Goal: Task Accomplishment & Management: Use online tool/utility

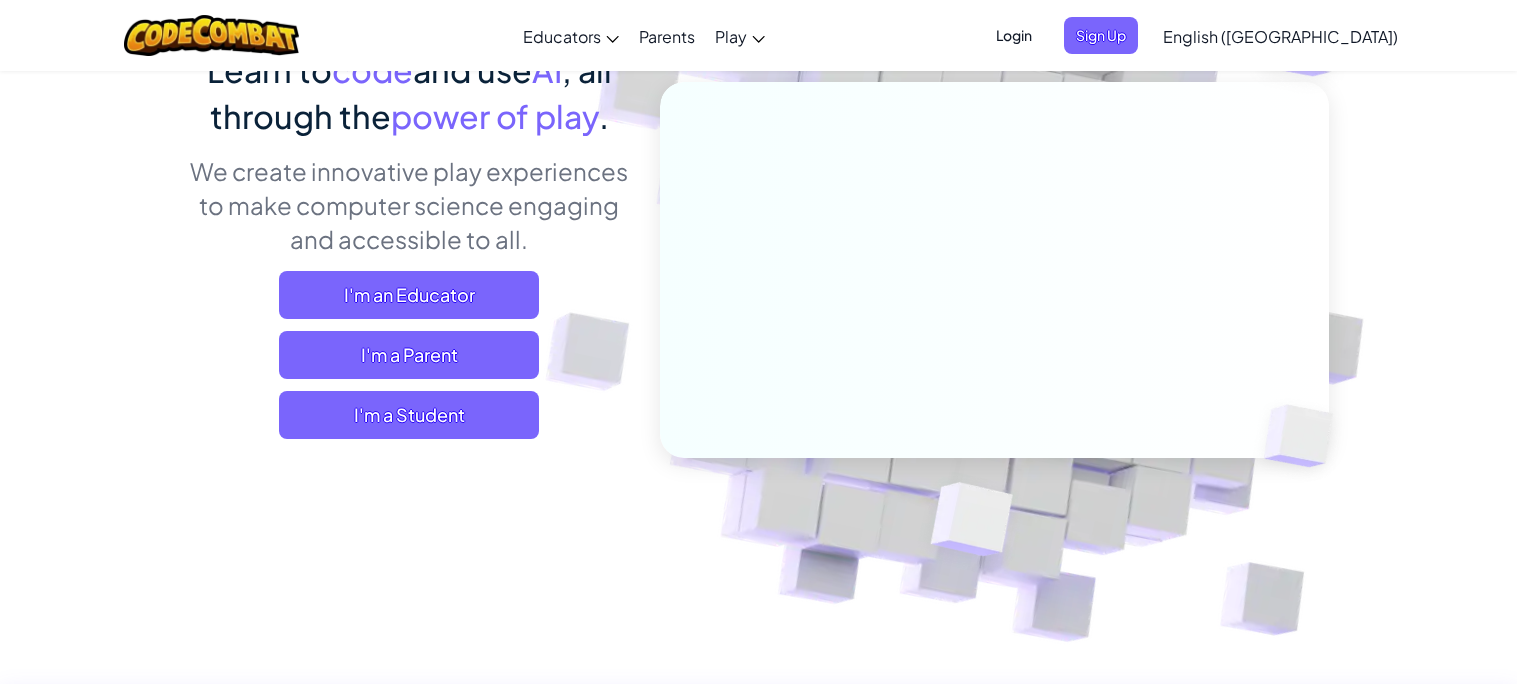
scroll to position [307, 0]
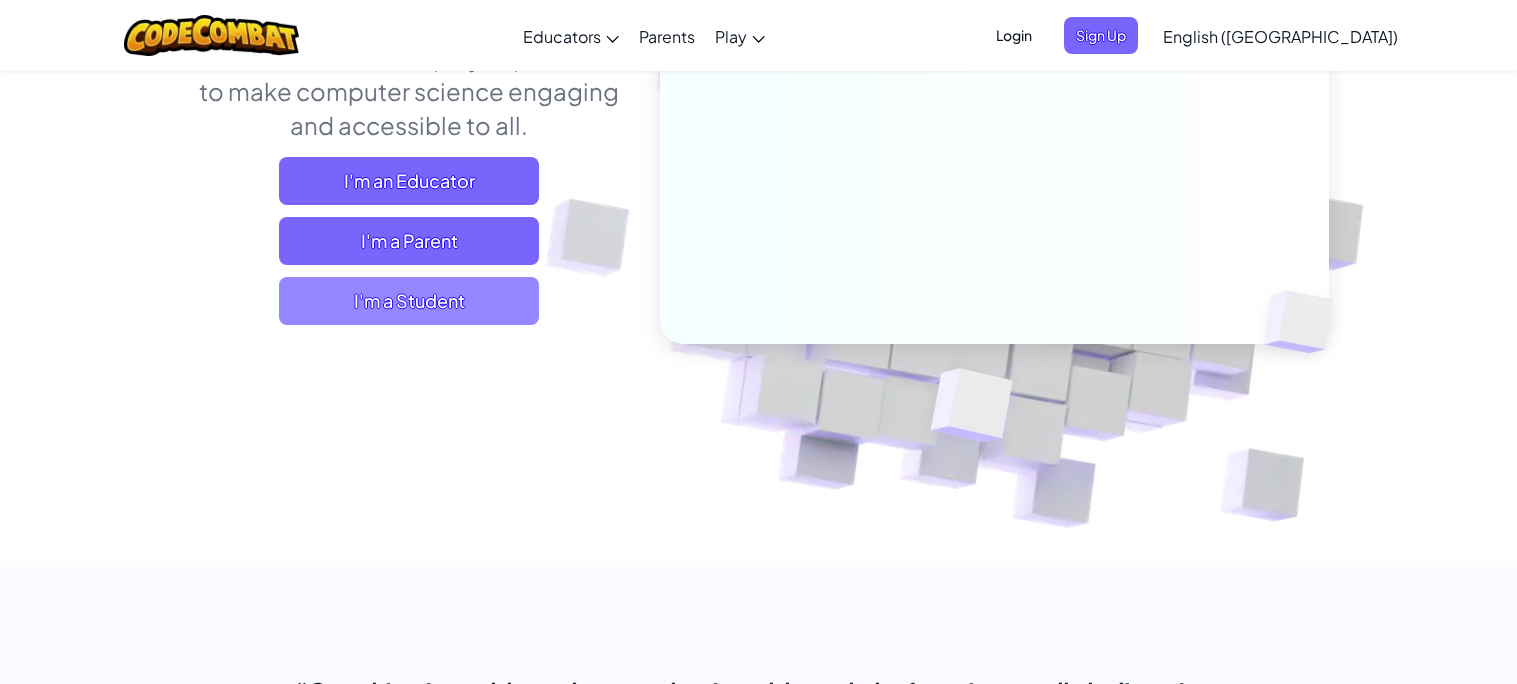
click at [465, 306] on span "I'm a Student" at bounding box center [409, 301] width 260 height 48
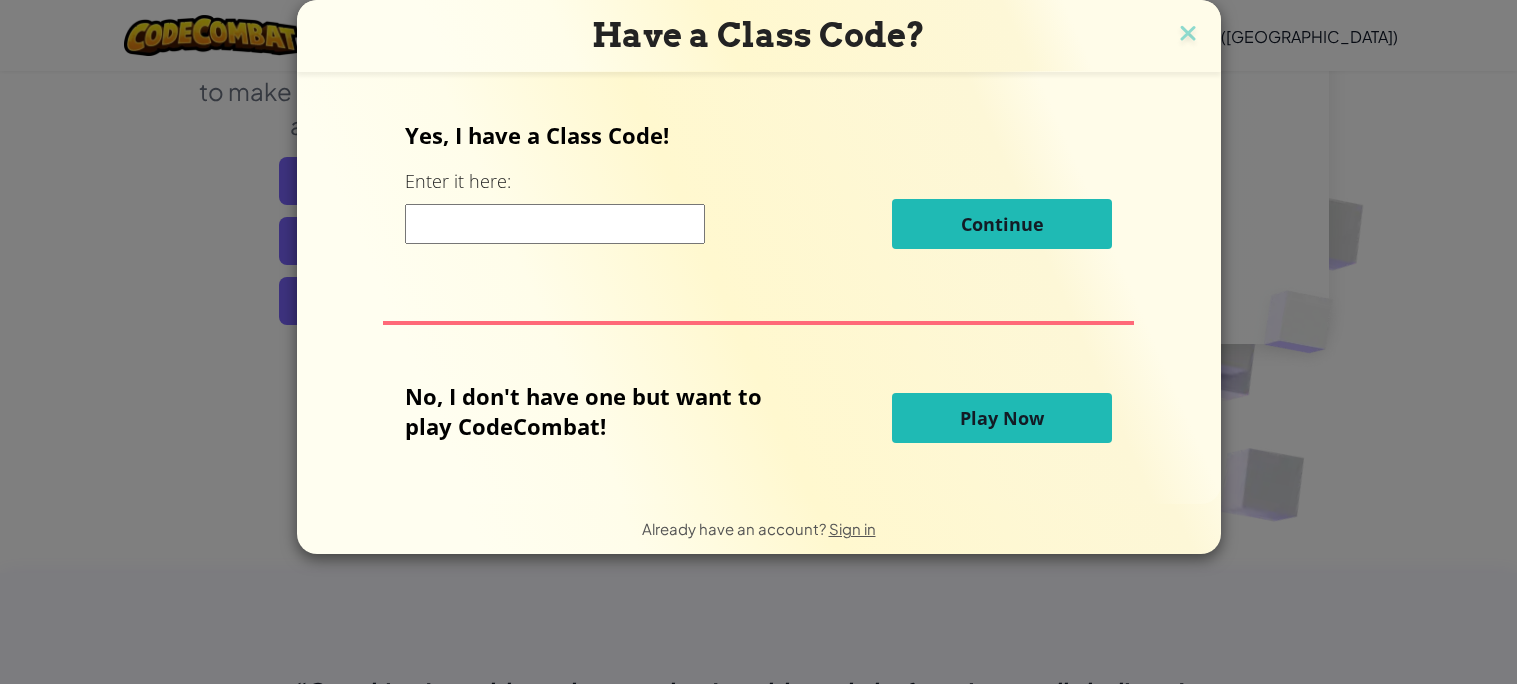
click at [615, 231] on input at bounding box center [555, 224] width 300 height 40
click at [1196, 35] on img at bounding box center [1188, 35] width 26 height 30
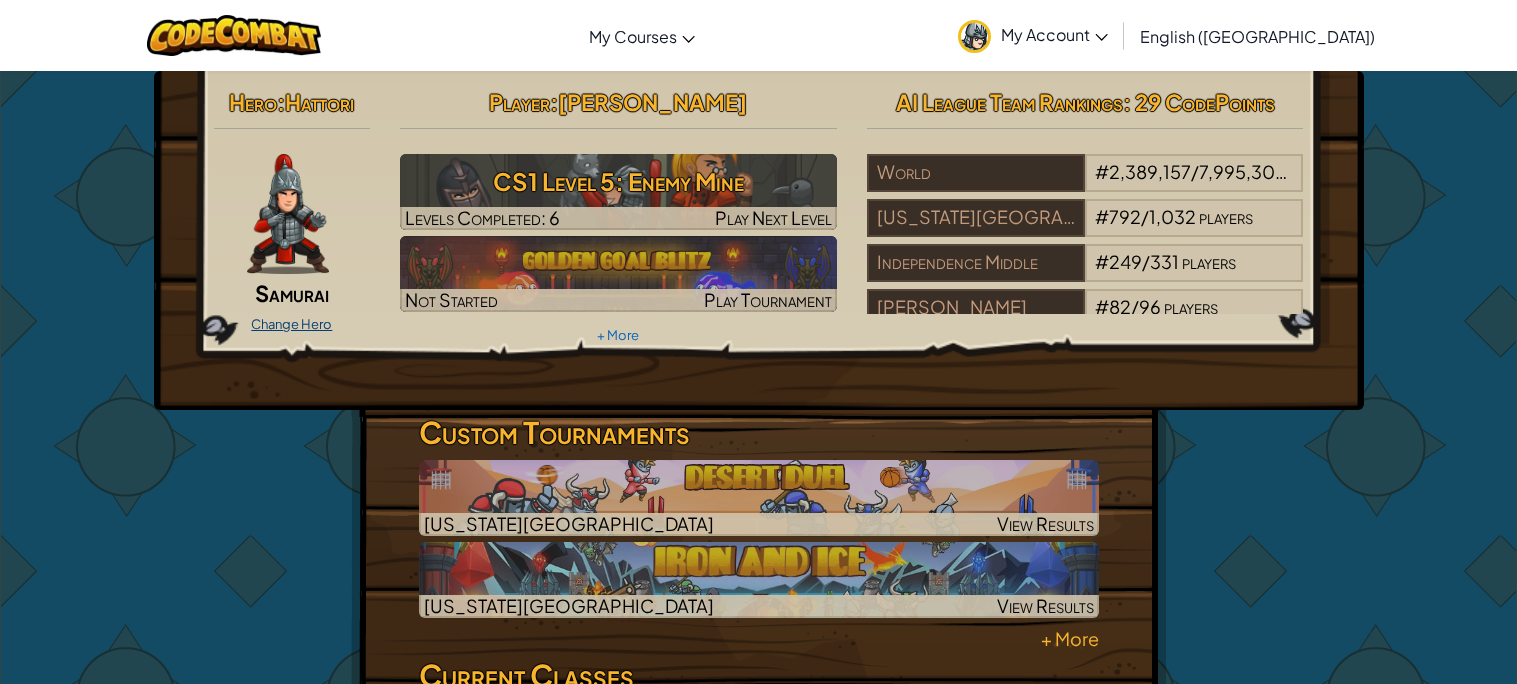
click at [267, 320] on link "Change Hero" at bounding box center [291, 324] width 81 height 16
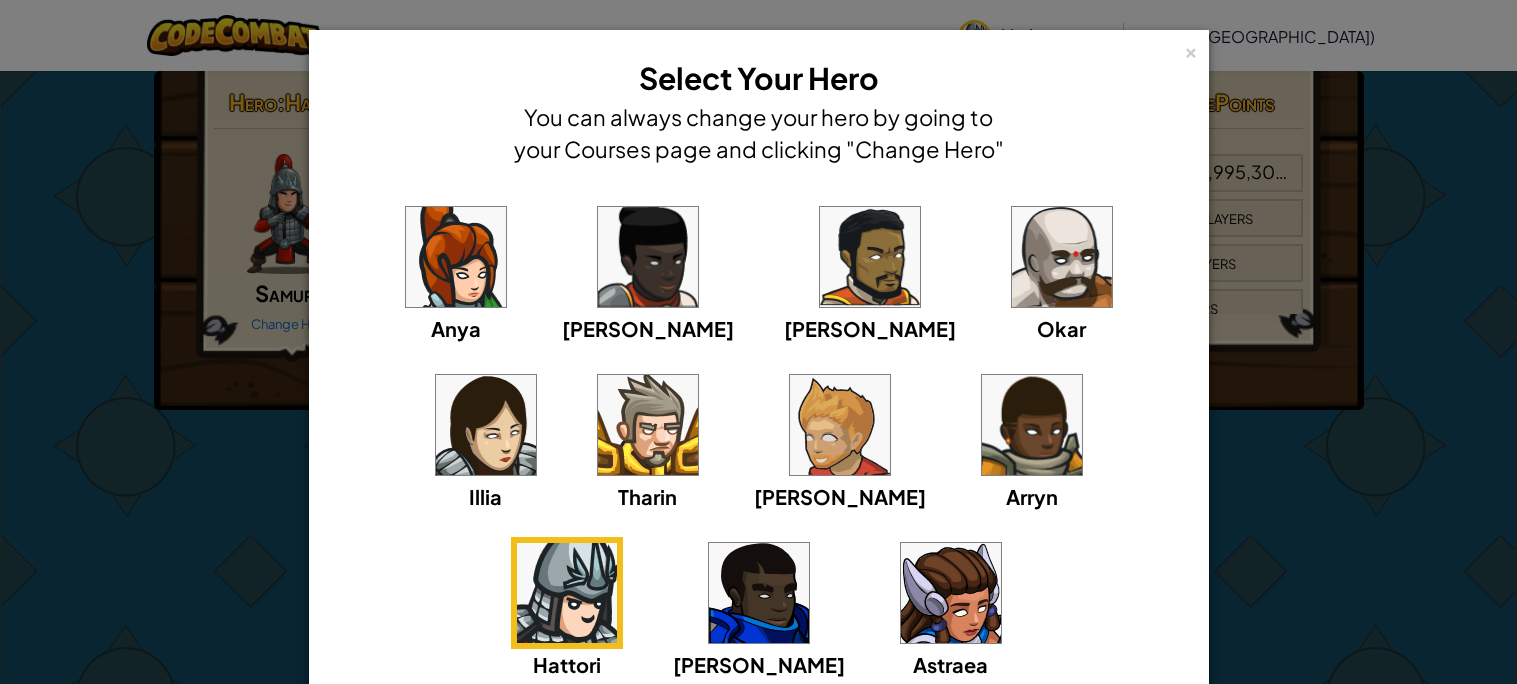
scroll to position [23, 0]
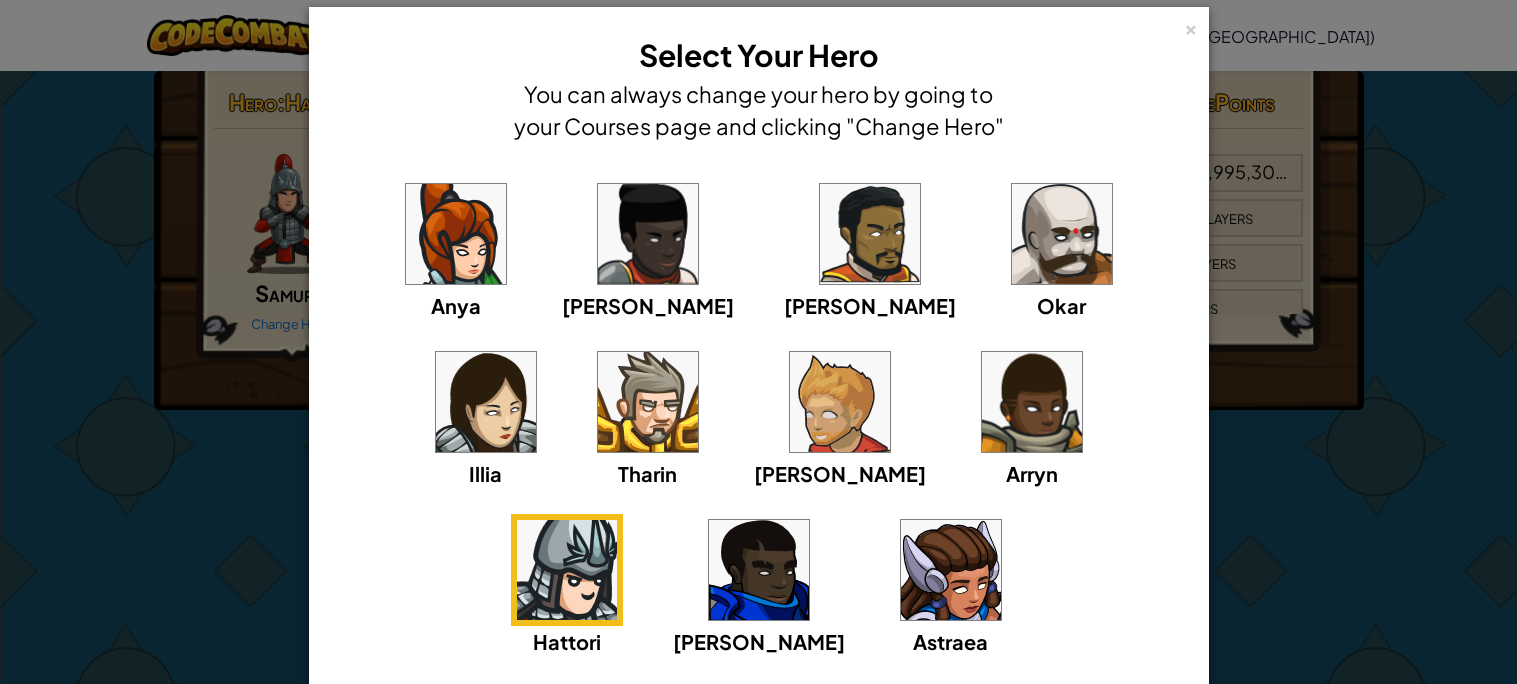
click at [790, 443] on img at bounding box center [840, 402] width 100 height 100
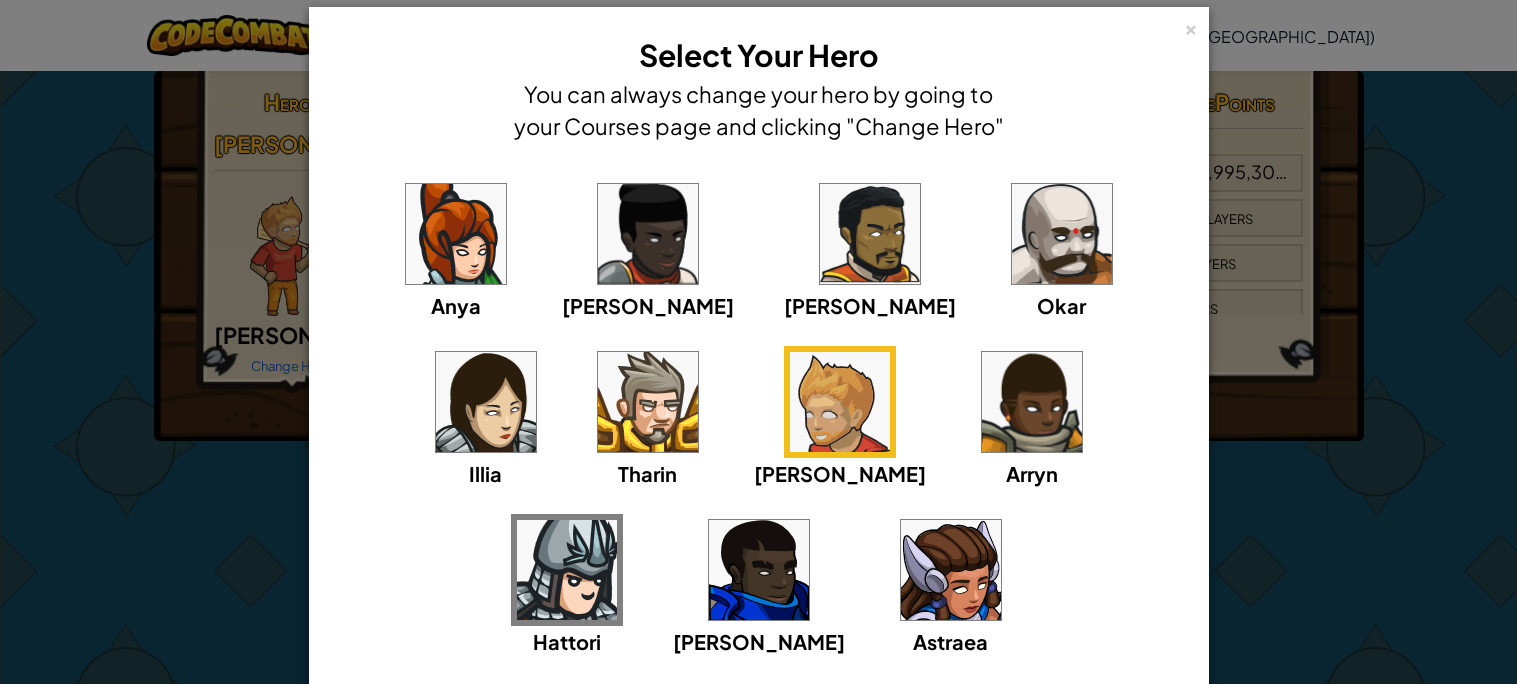
click at [790, 399] on img at bounding box center [840, 402] width 100 height 100
click at [617, 520] on img at bounding box center [567, 570] width 100 height 100
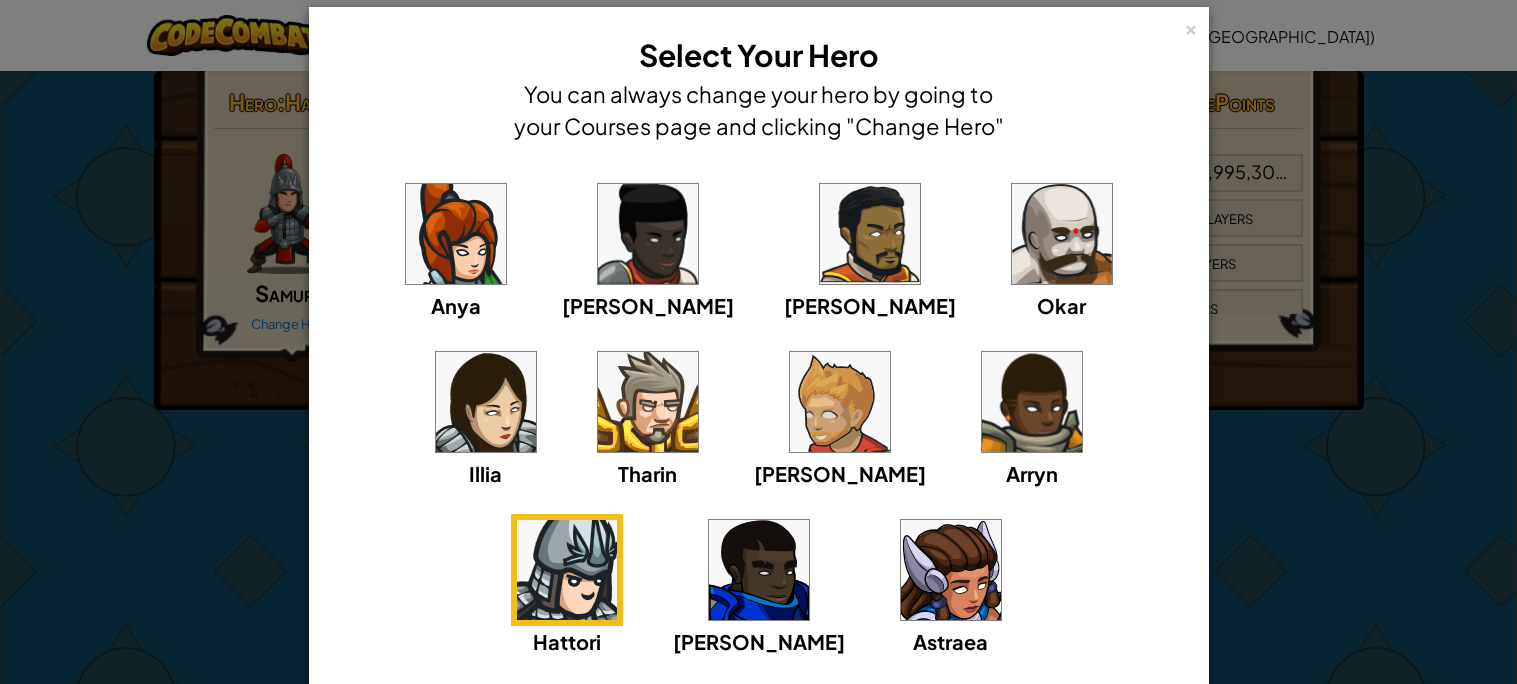
click at [790, 436] on img at bounding box center [840, 402] width 100 height 100
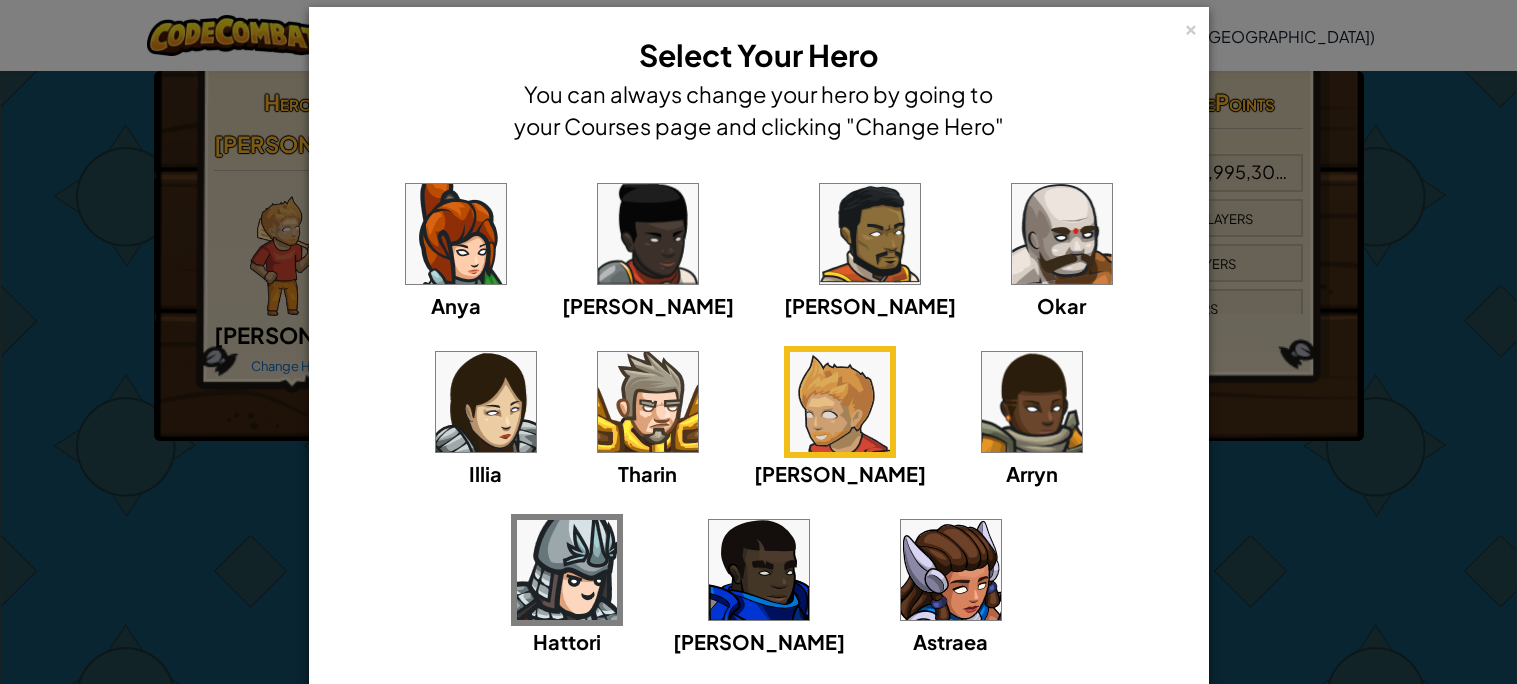
click at [617, 520] on img at bounding box center [567, 570] width 100 height 100
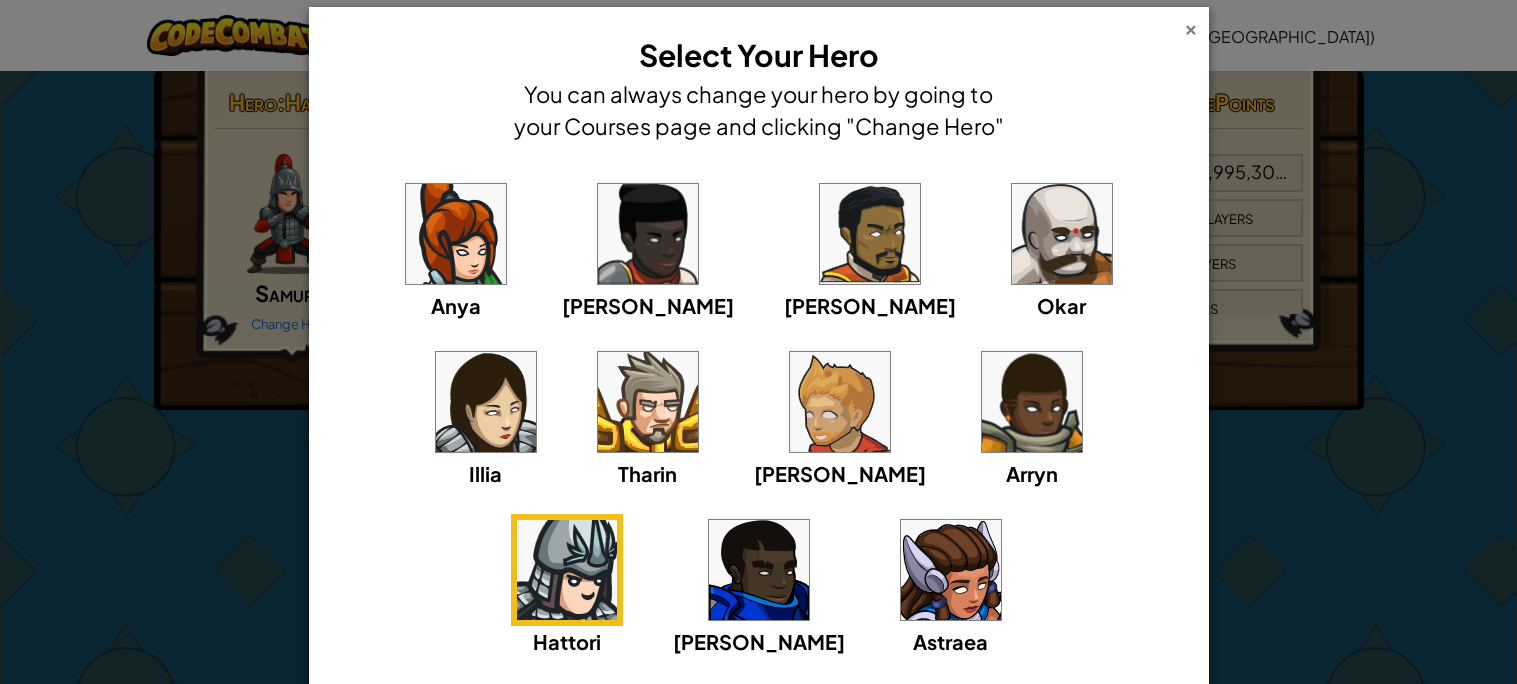
click at [1190, 29] on div "×" at bounding box center [1191, 26] width 14 height 21
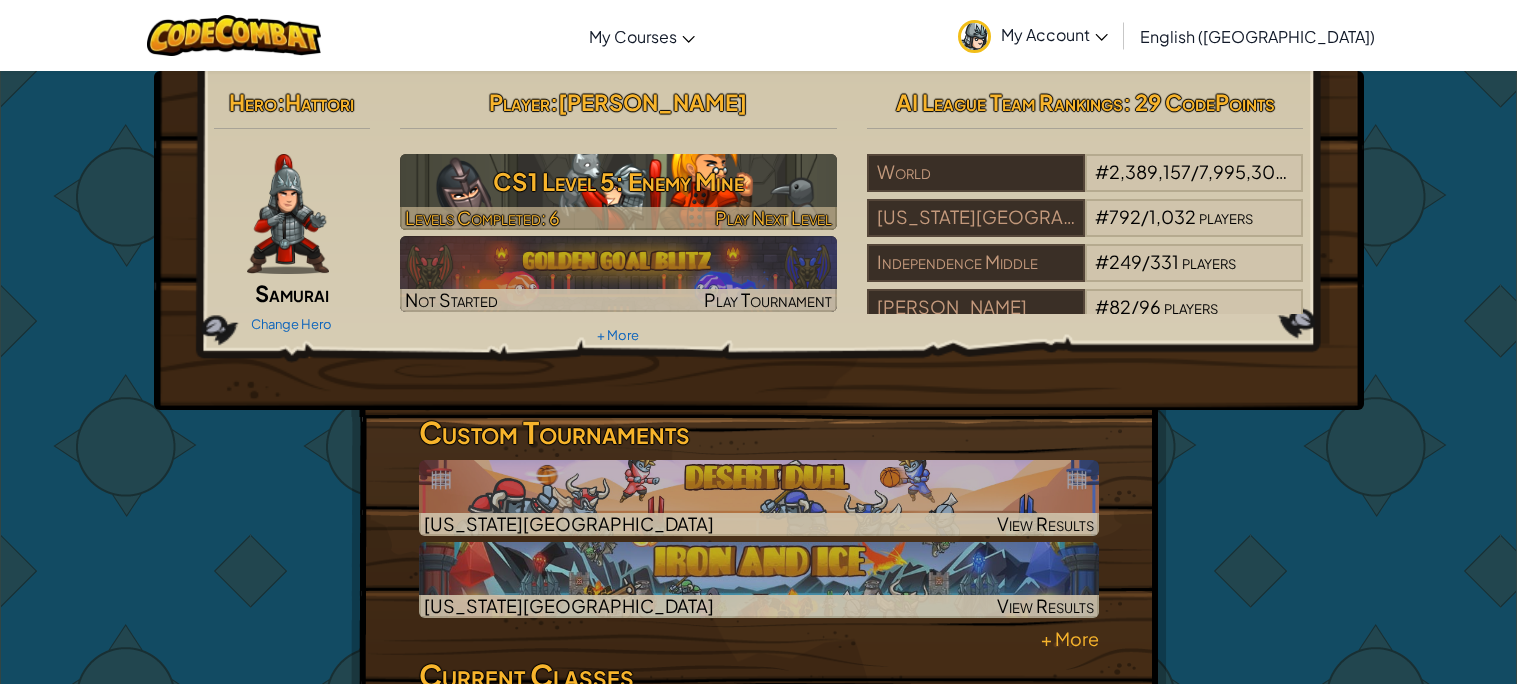
click at [669, 194] on h3 "CS1 Level 5: Enemy Mine" at bounding box center [618, 181] width 437 height 45
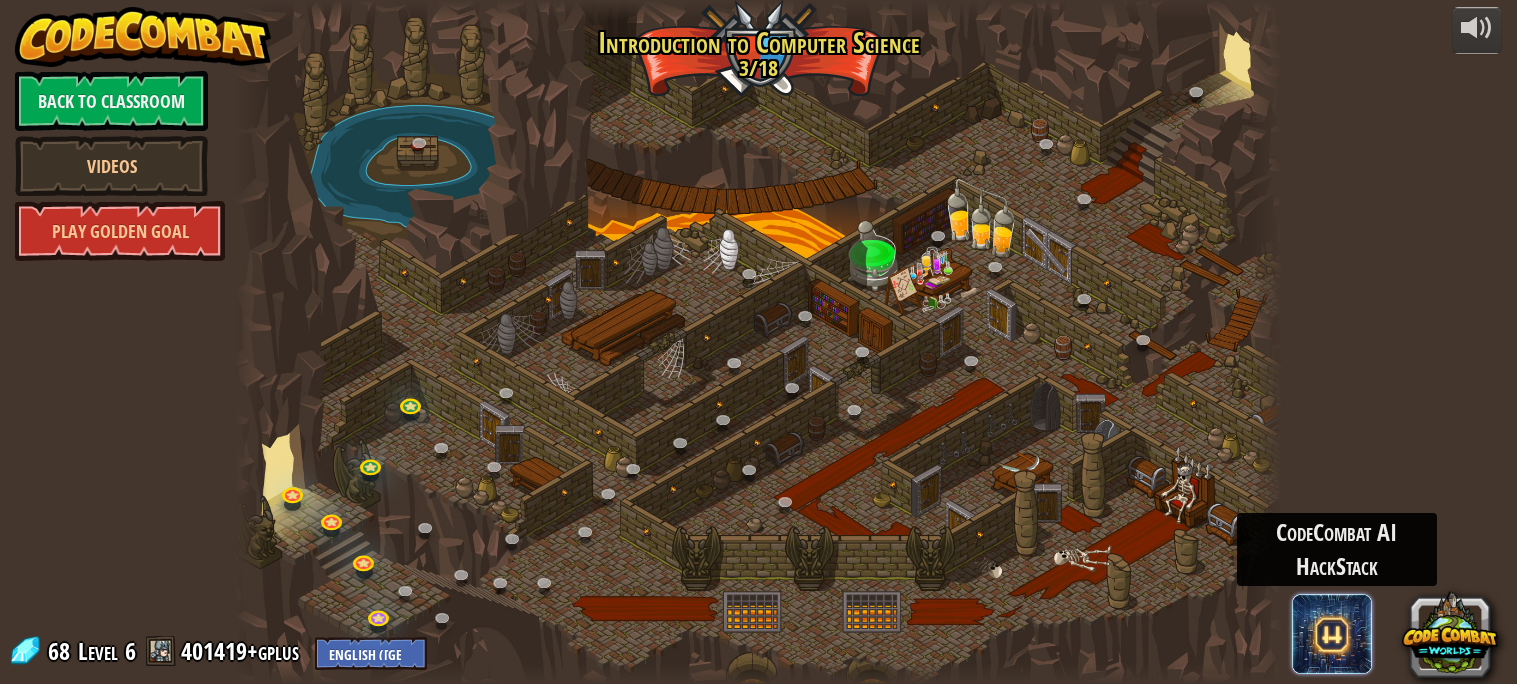
click at [1315, 640] on span at bounding box center [1332, 634] width 80 height 80
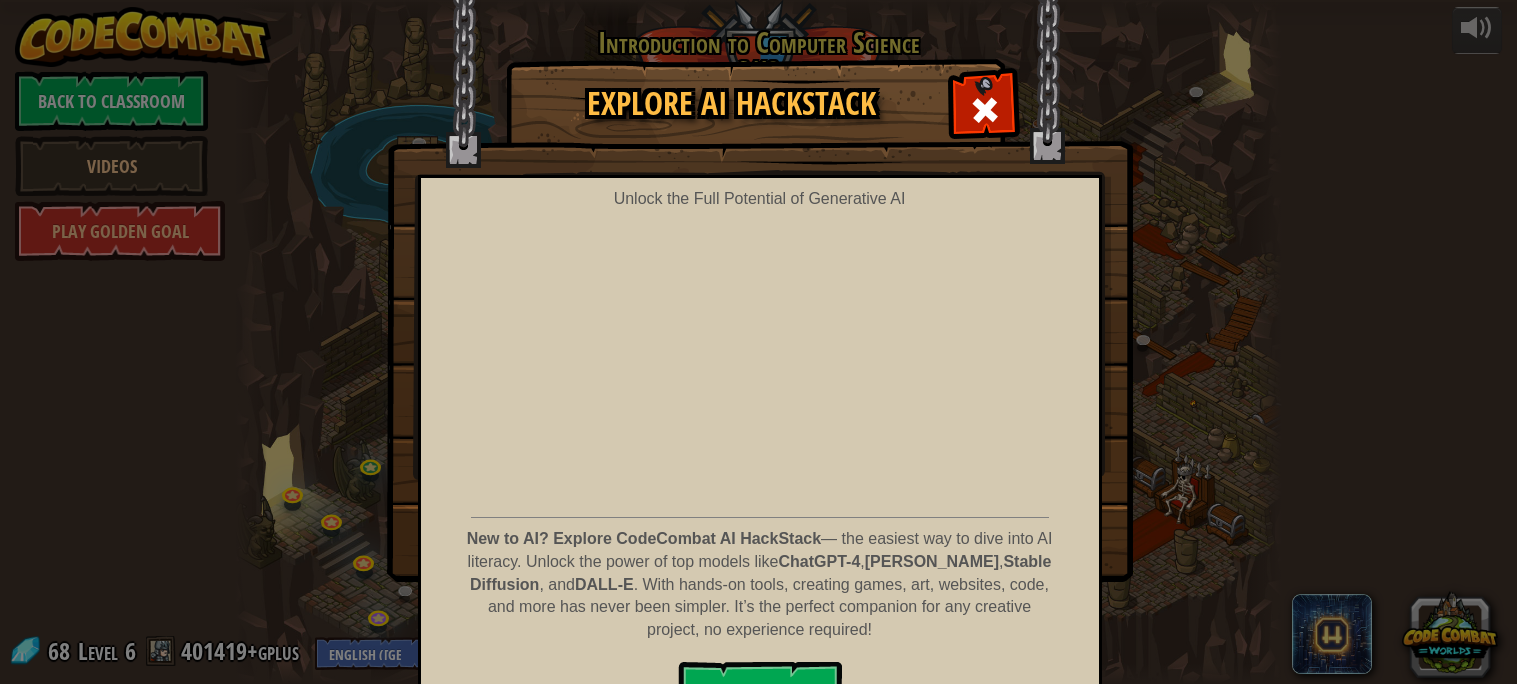
scroll to position [49, 0]
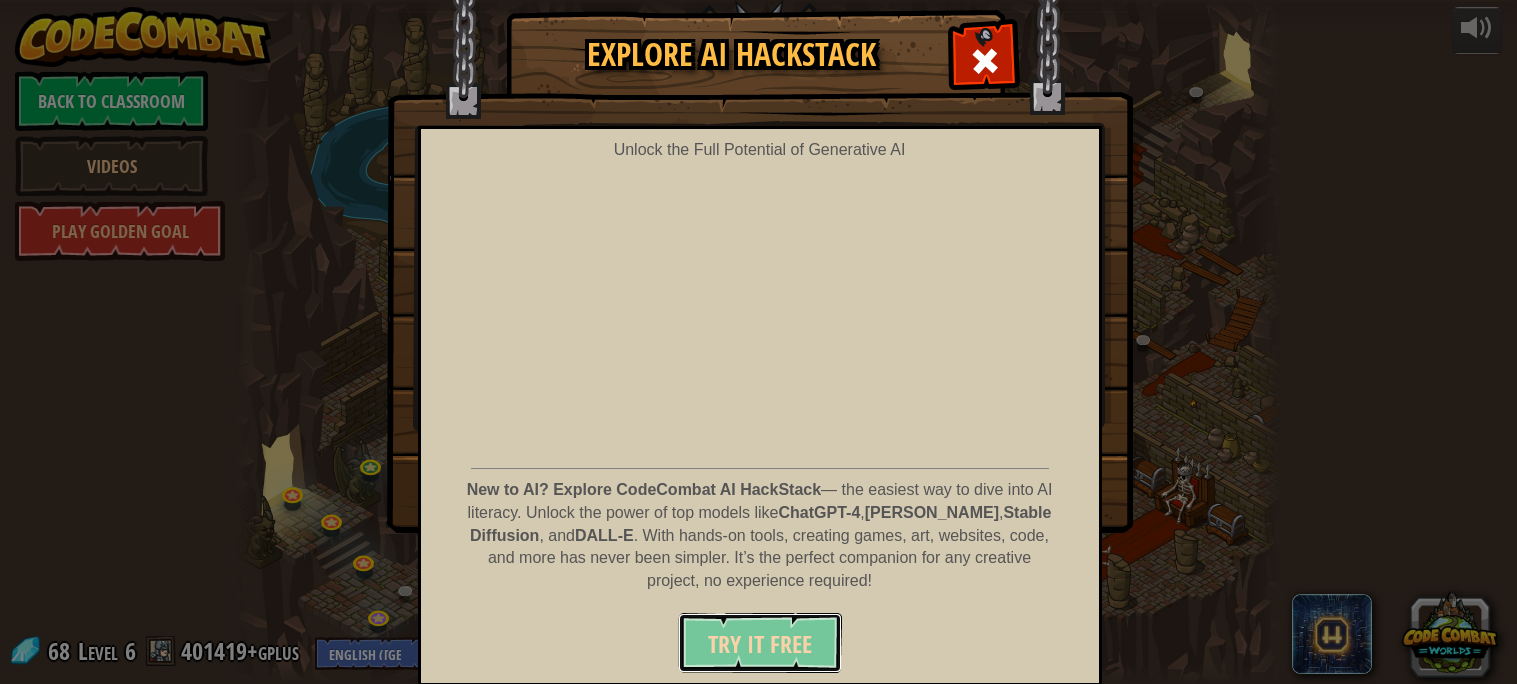
click at [770, 654] on span "Try It Free" at bounding box center [760, 644] width 104 height 32
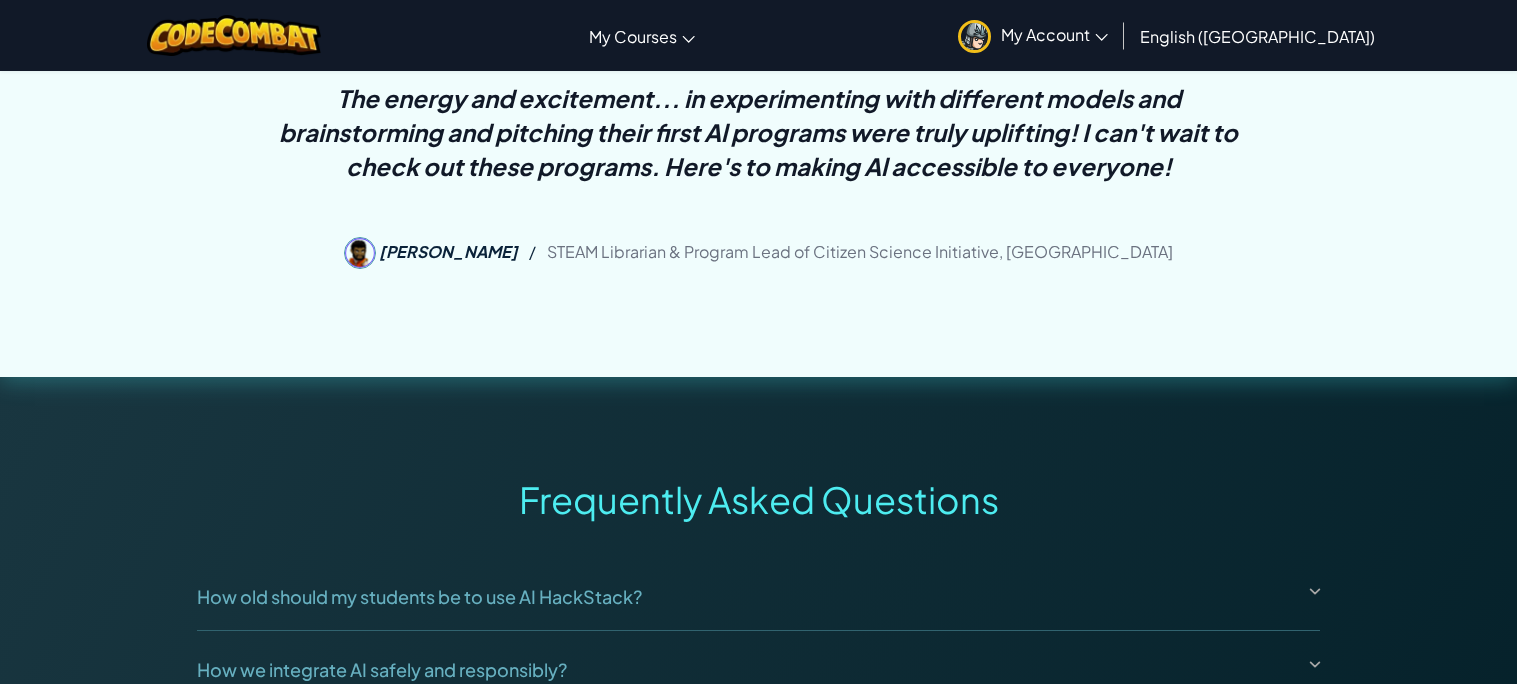
scroll to position [4637, 0]
